Goal: Check status: Check status

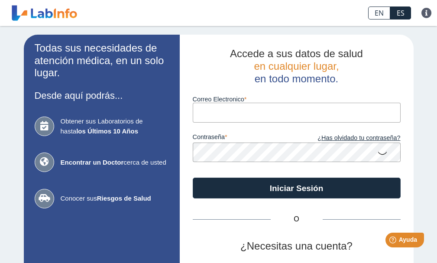
click at [201, 111] on input "Correo Electronico" at bounding box center [297, 112] width 208 height 19
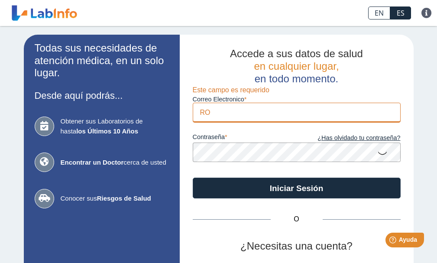
type input "R"
type input "[EMAIL_ADDRESS][DOMAIN_NAME]"
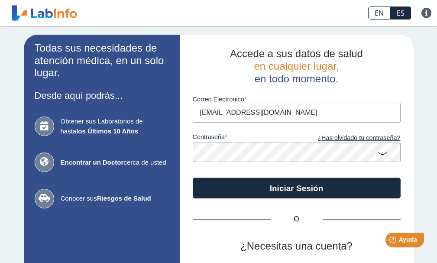
click at [379, 150] on icon at bounding box center [382, 152] width 10 height 17
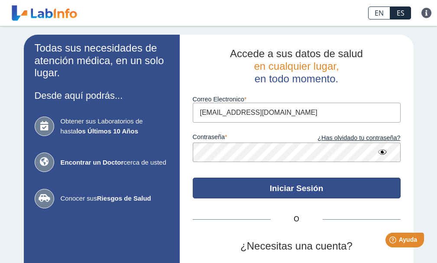
click at [298, 186] on button "Iniciar Sesión" at bounding box center [297, 188] width 208 height 21
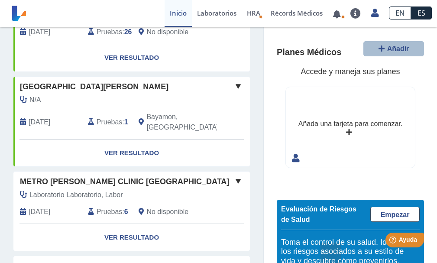
scroll to position [217, 0]
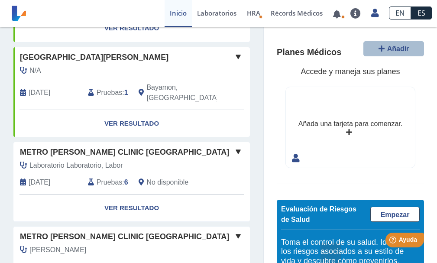
click at [120, 177] on span "Pruebas" at bounding box center [110, 182] width 26 height 10
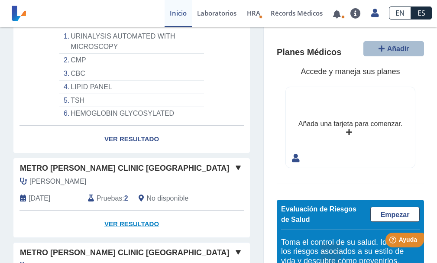
scroll to position [347, 0]
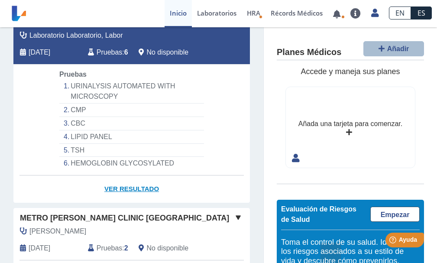
click at [140, 179] on link "Ver Resultado" at bounding box center [131, 188] width 237 height 27
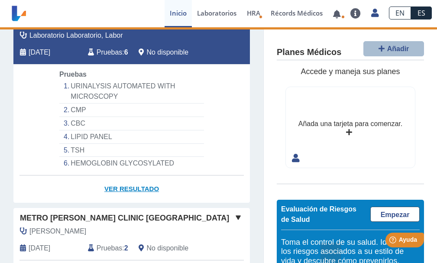
click at [139, 175] on link "Ver Resultado" at bounding box center [131, 188] width 237 height 27
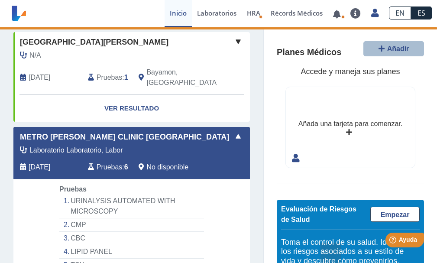
scroll to position [217, 0]
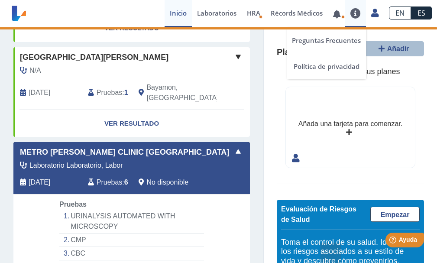
click at [354, 14] on link at bounding box center [355, 13] width 21 height 10
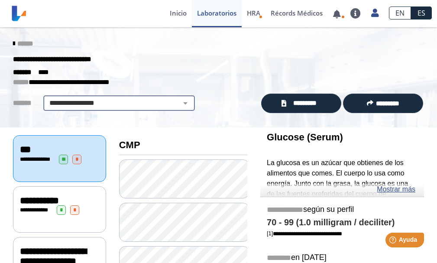
click at [178, 105] on select "**********" at bounding box center [119, 103] width 146 height 10
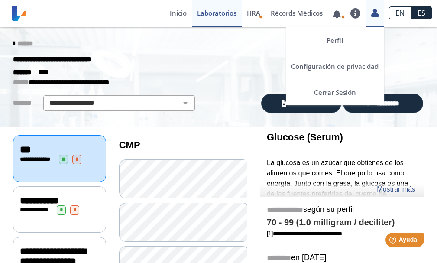
click at [374, 13] on icon at bounding box center [374, 13] width 7 height 6
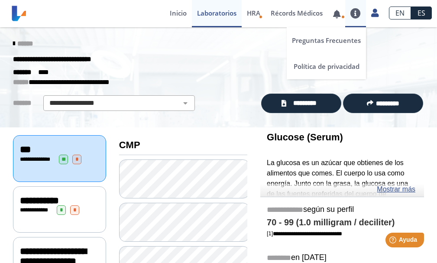
click at [357, 13] on link at bounding box center [355, 13] width 21 height 10
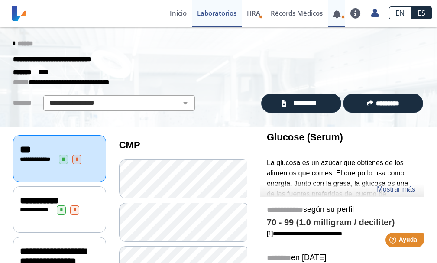
click at [337, 14] on link at bounding box center [337, 14] width 18 height 6
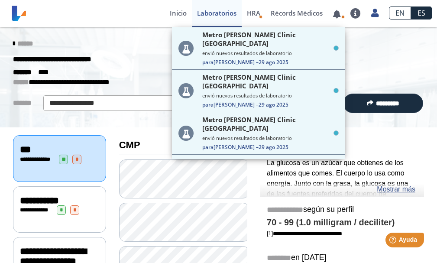
click at [264, 50] on small "envió nuevos resultados de laboratorio" at bounding box center [270, 53] width 136 height 6
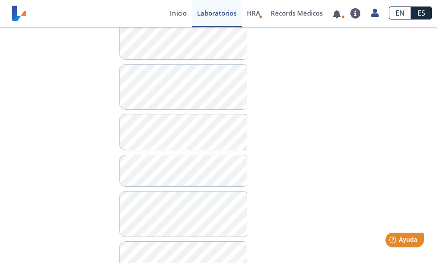
scroll to position [563, 0]
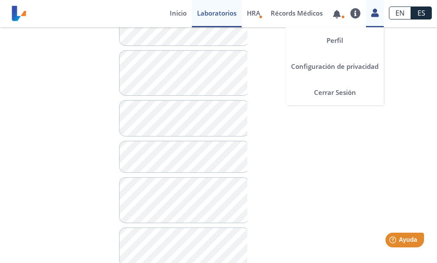
click at [372, 15] on icon at bounding box center [374, 13] width 7 height 6
click at [375, 14] on icon at bounding box center [374, 13] width 7 height 6
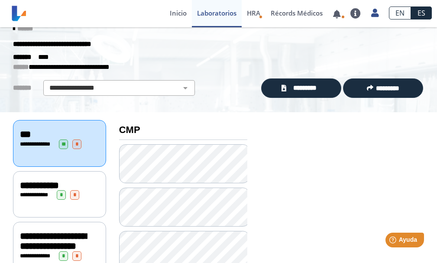
scroll to position [0, 0]
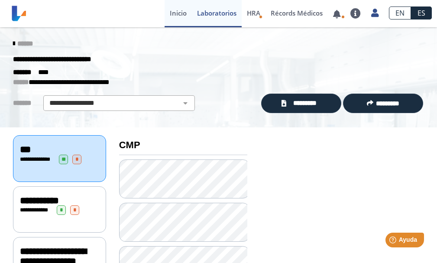
click at [174, 14] on link "Inicio" at bounding box center [178, 13] width 27 height 27
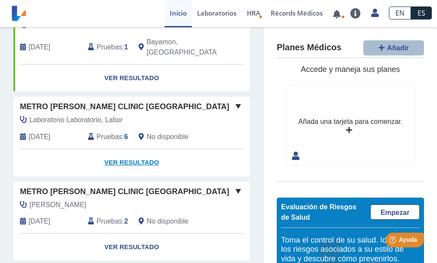
scroll to position [217, 0]
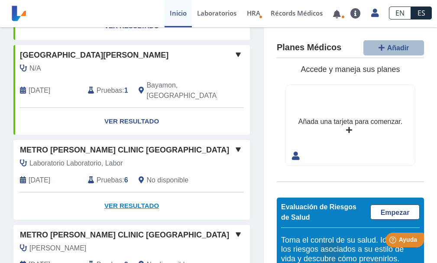
click at [133, 195] on link "Ver Resultado" at bounding box center [131, 205] width 237 height 27
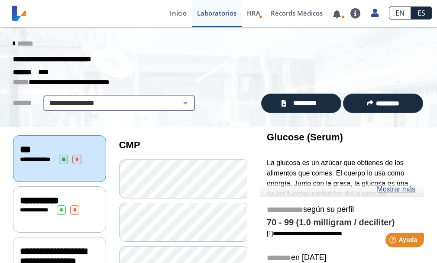
click at [177, 104] on select "**********" at bounding box center [119, 103] width 146 height 10
click at [182, 104] on select "**********" at bounding box center [119, 103] width 146 height 10
click at [13, 42] on icon at bounding box center [14, 43] width 2 height 7
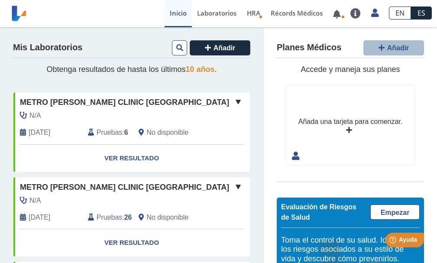
click at [109, 131] on span "Pruebas" at bounding box center [110, 132] width 26 height 10
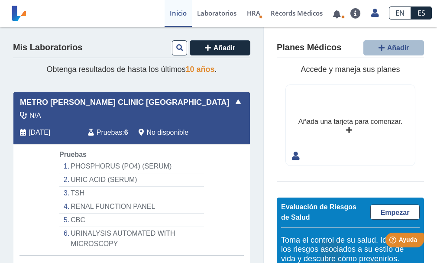
drag, startPoint x: 156, startPoint y: 185, endPoint x: 151, endPoint y: 191, distance: 8.3
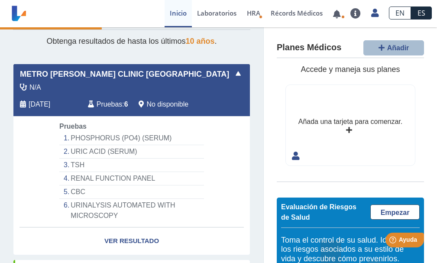
scroll to position [43, 0]
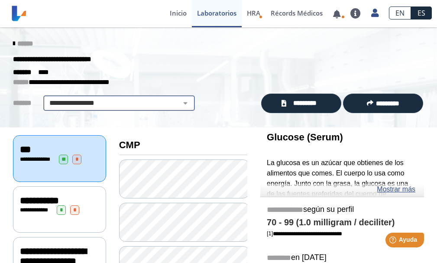
click at [178, 106] on select "**********" at bounding box center [119, 103] width 146 height 10
click at [178, 101] on select "**********" at bounding box center [119, 103] width 146 height 10
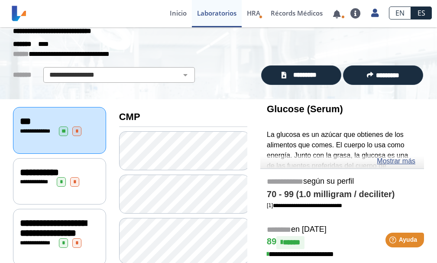
scroll to position [43, 0]
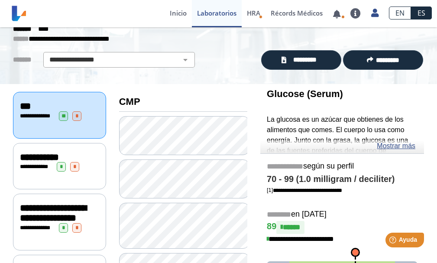
click at [83, 156] on div "**********" at bounding box center [59, 157] width 79 height 10
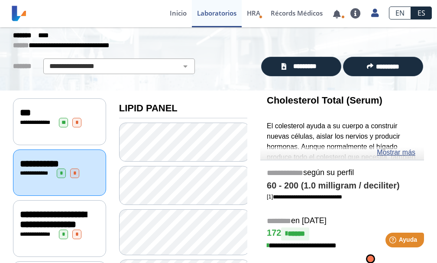
scroll to position [87, 0]
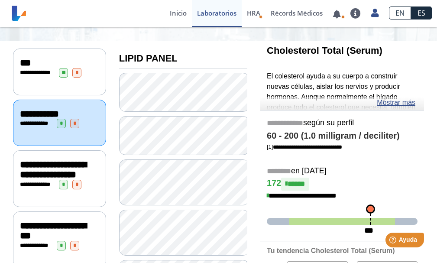
click at [88, 237] on div "**********" at bounding box center [59, 231] width 79 height 20
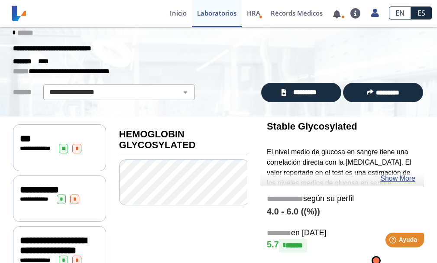
scroll to position [6, 0]
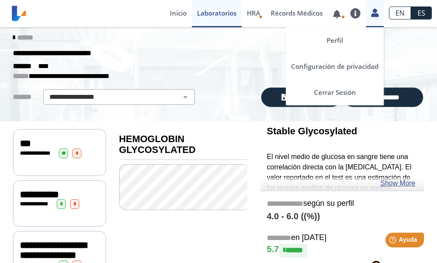
click at [379, 15] on icon at bounding box center [374, 13] width 7 height 6
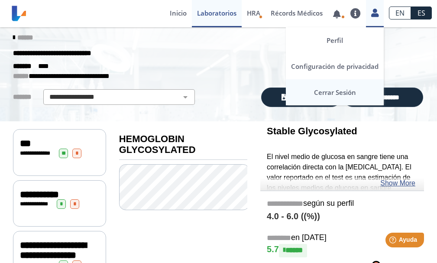
click at [348, 94] on link "Cerrar Sesión" at bounding box center [335, 92] width 98 height 26
